Goal: Transaction & Acquisition: Download file/media

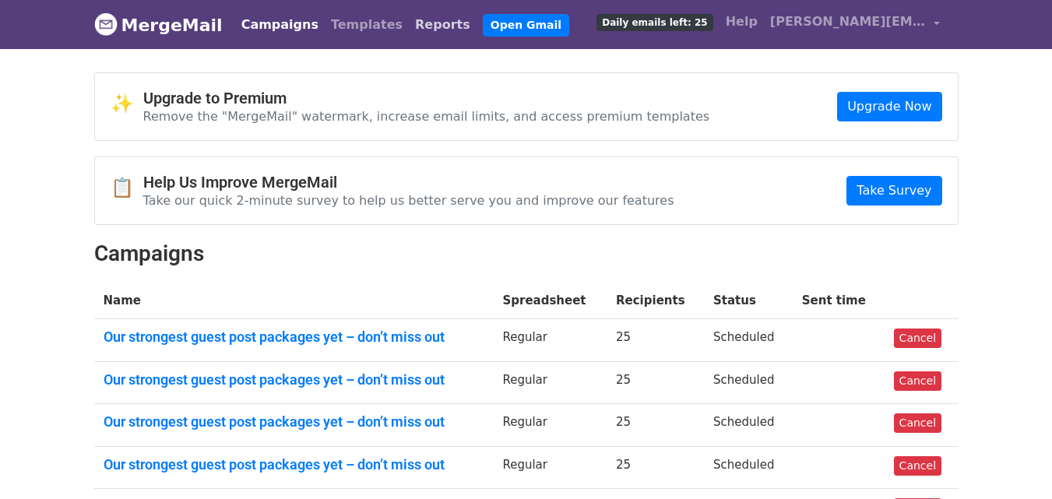
click at [409, 23] on link "Reports" at bounding box center [443, 24] width 68 height 31
click at [409, 26] on link "Reports" at bounding box center [443, 24] width 68 height 31
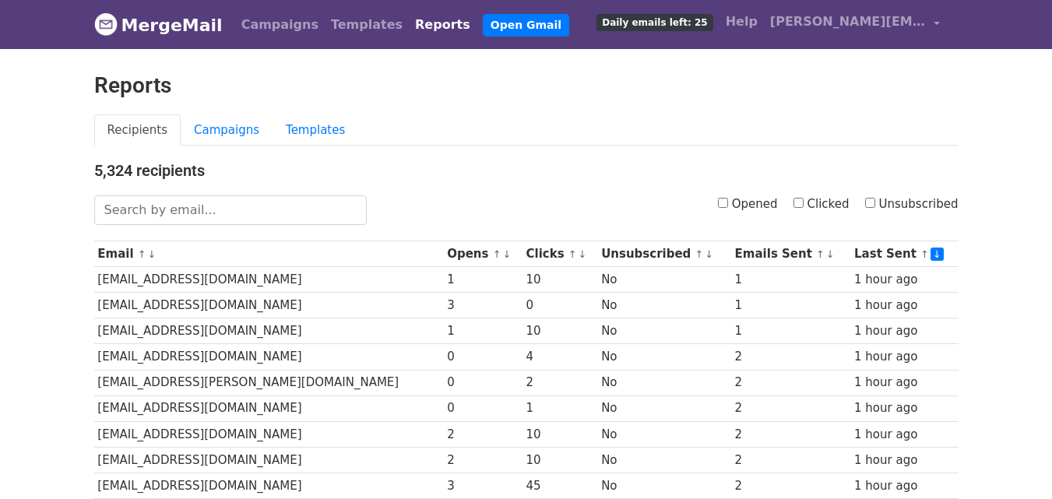
click at [804, 202] on input "Clicked" at bounding box center [798, 203] width 10 height 10
checkbox input "true"
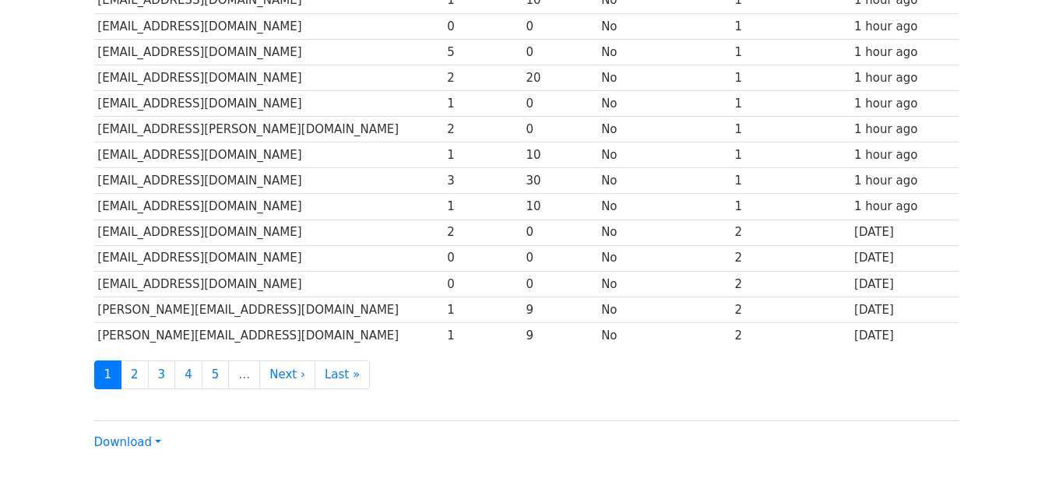
scroll to position [769, 0]
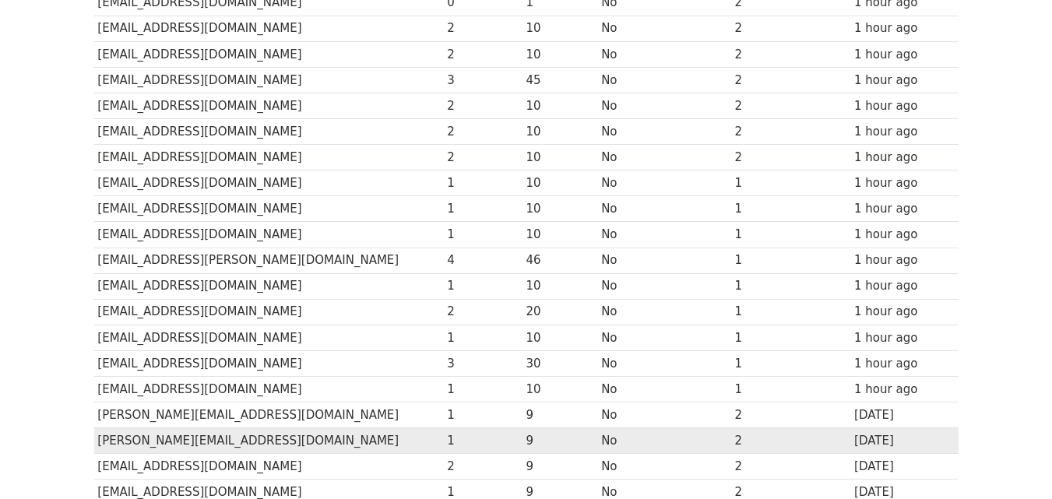
scroll to position [769, 0]
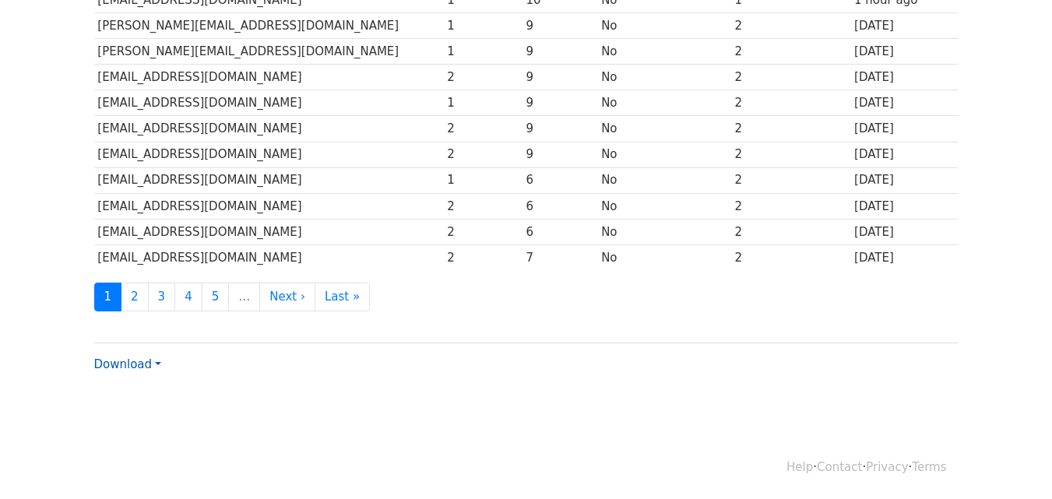
click at [148, 368] on link "Download" at bounding box center [127, 364] width 67 height 14
click at [142, 389] on link "CSV" at bounding box center [156, 394] width 123 height 25
